Goal: Find specific page/section: Find specific page/section

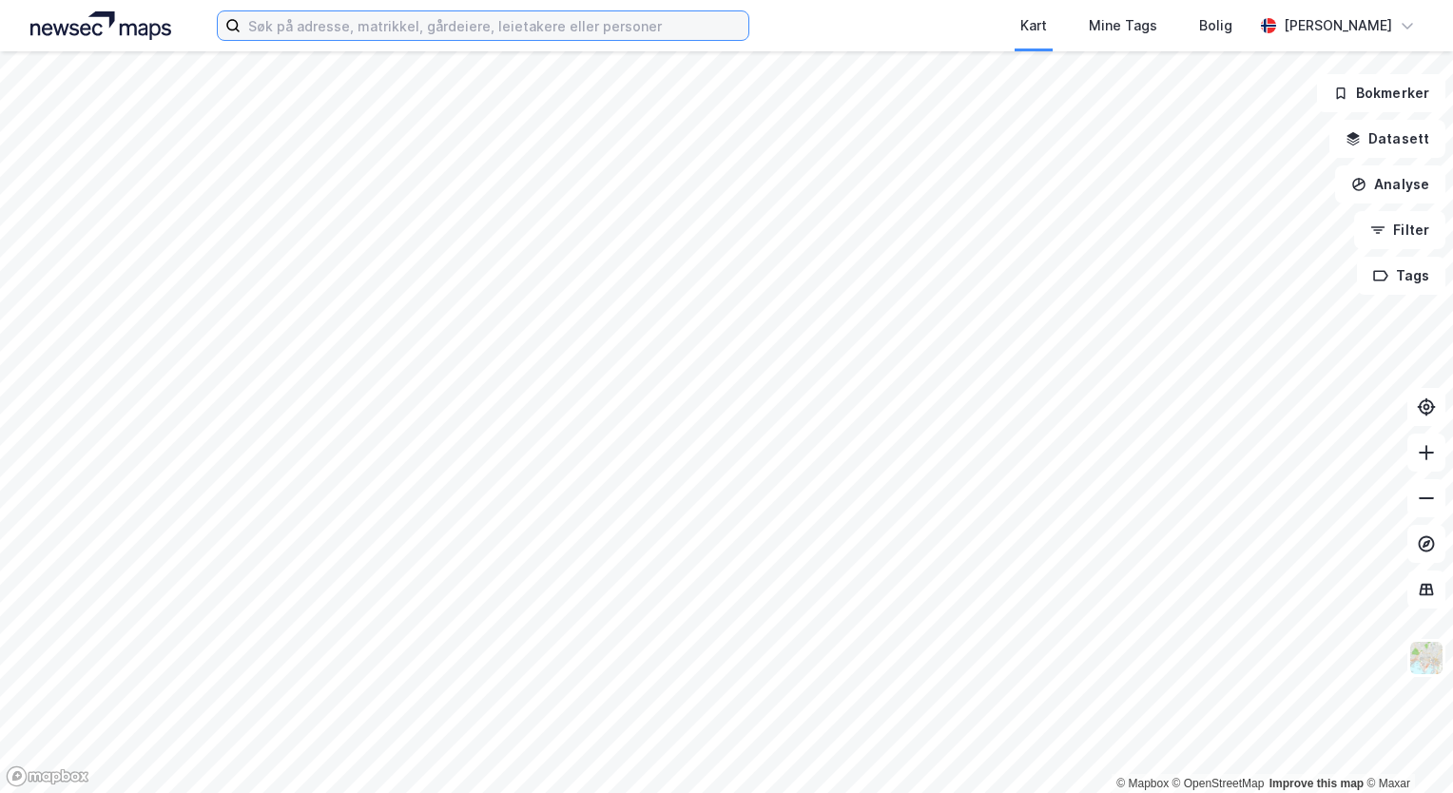
click at [375, 31] on input at bounding box center [495, 25] width 508 height 29
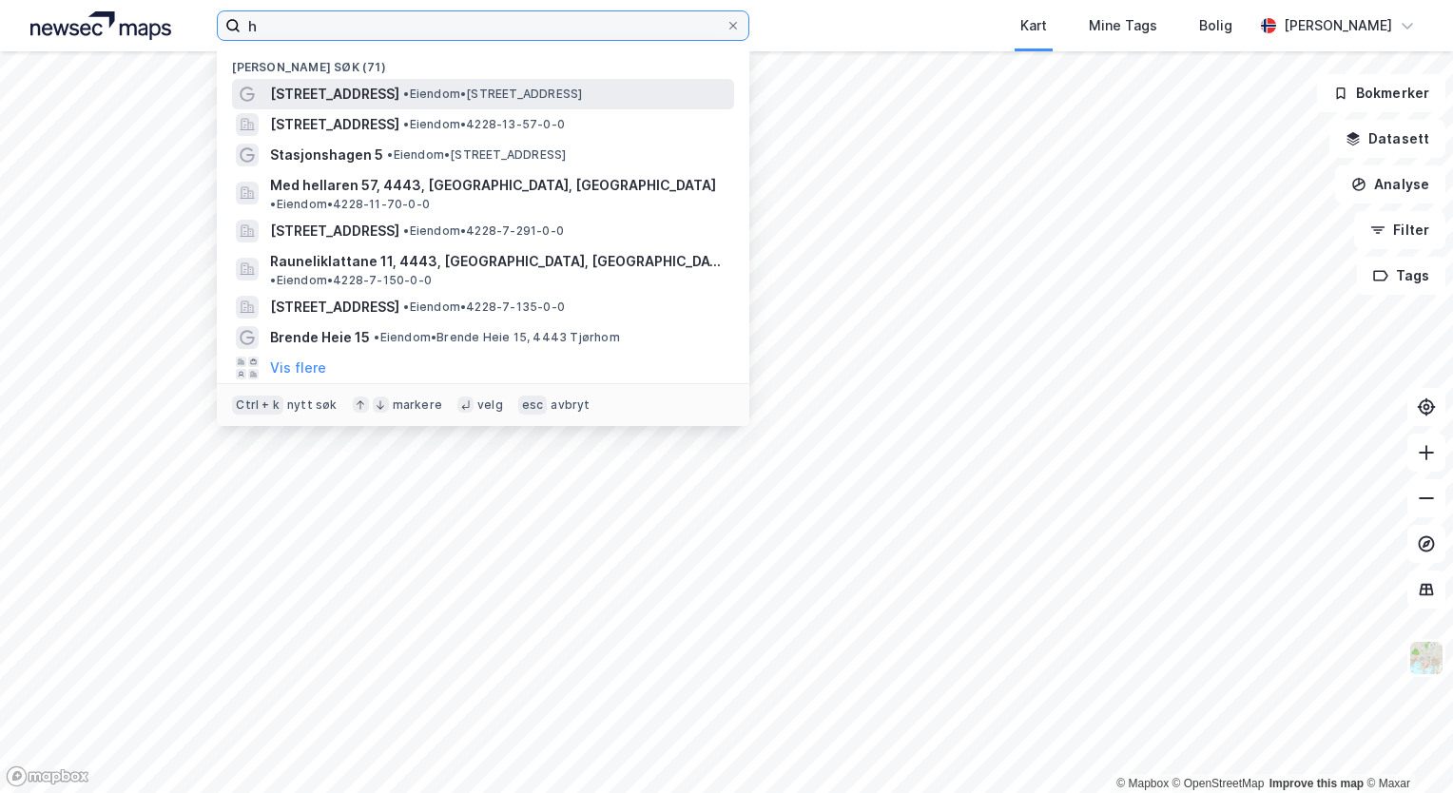
type input "h"
click at [368, 94] on span "[STREET_ADDRESS]" at bounding box center [334, 94] width 129 height 23
